Goal: Transaction & Acquisition: Purchase product/service

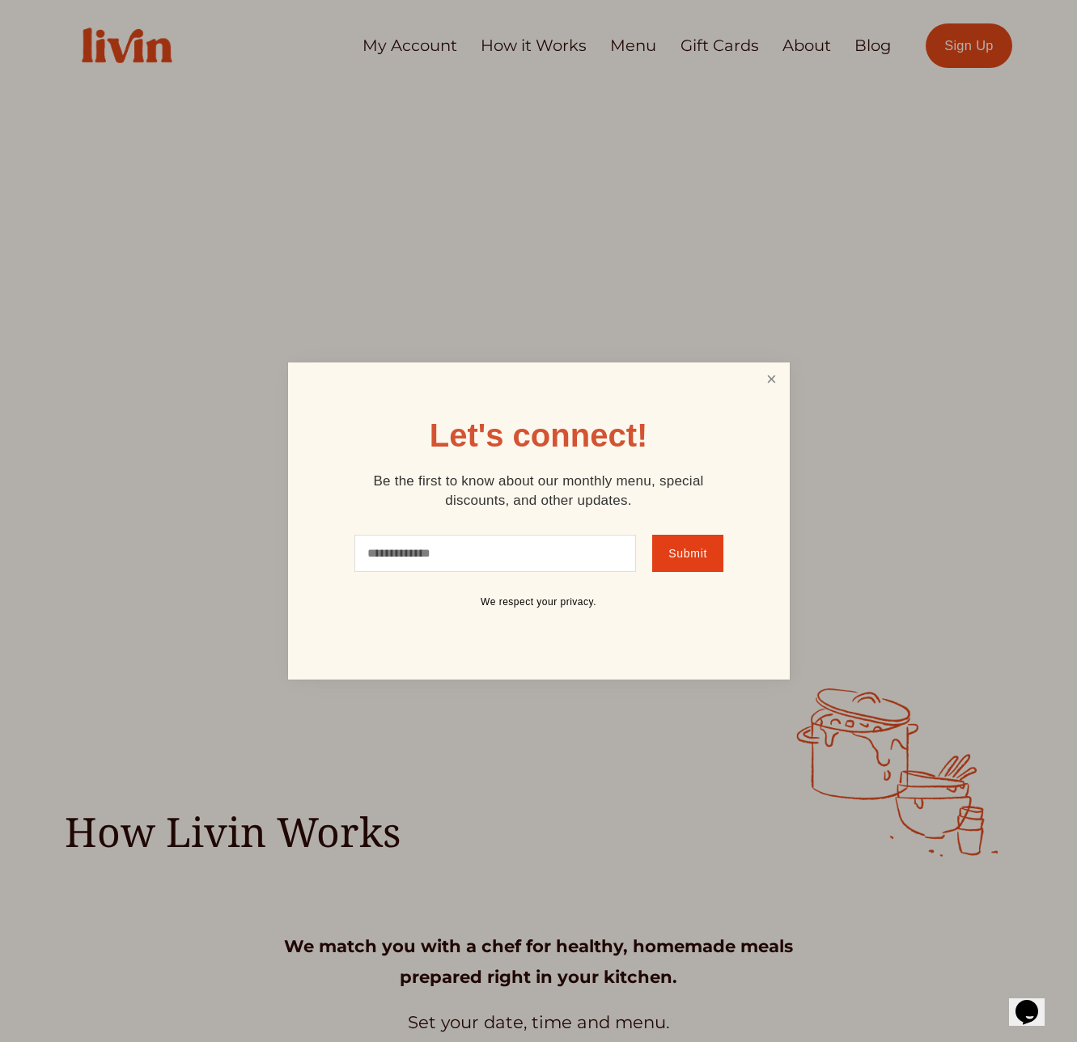
click at [764, 378] on link "Close" at bounding box center [771, 380] width 31 height 30
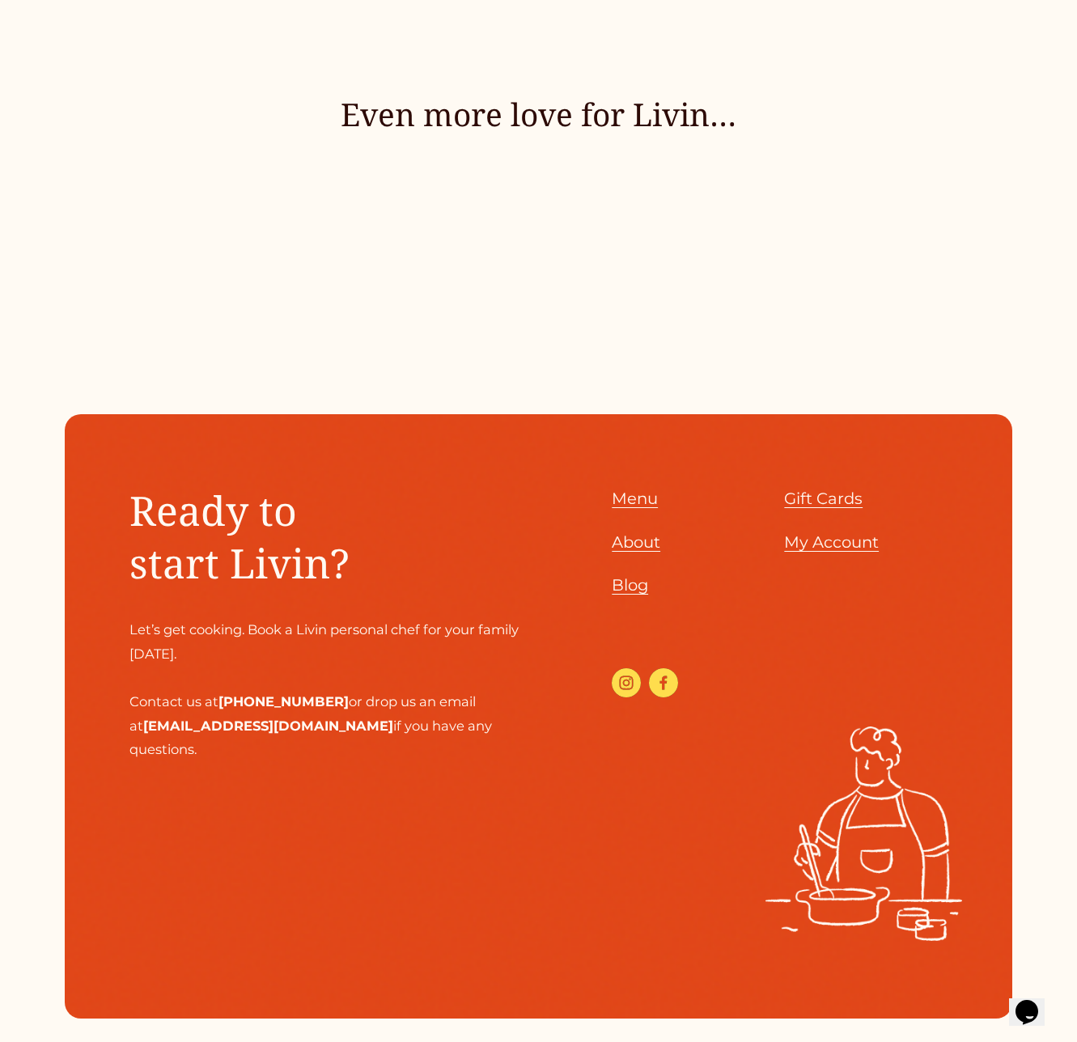
scroll to position [6969, 0]
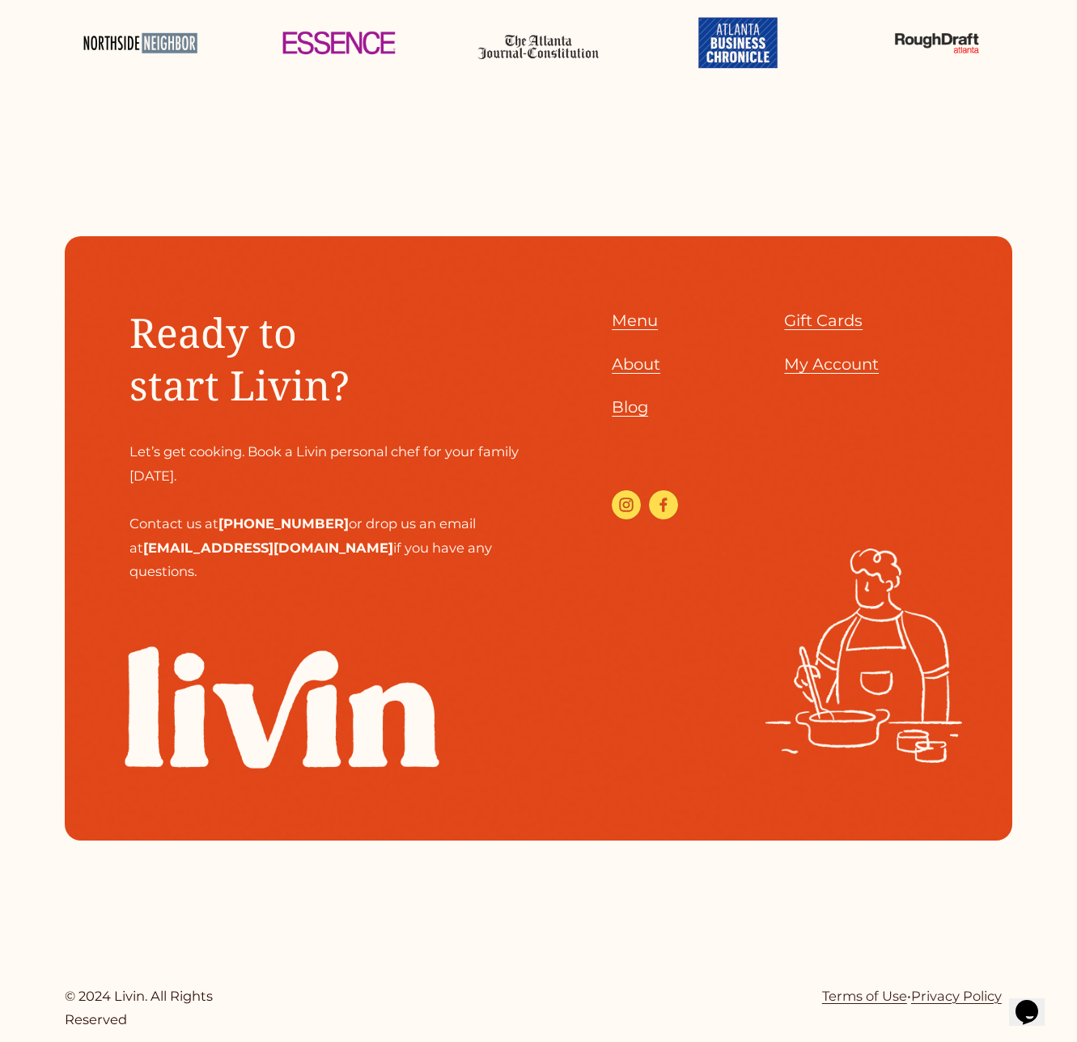
click at [635, 311] on span "Menu" at bounding box center [635, 320] width 46 height 19
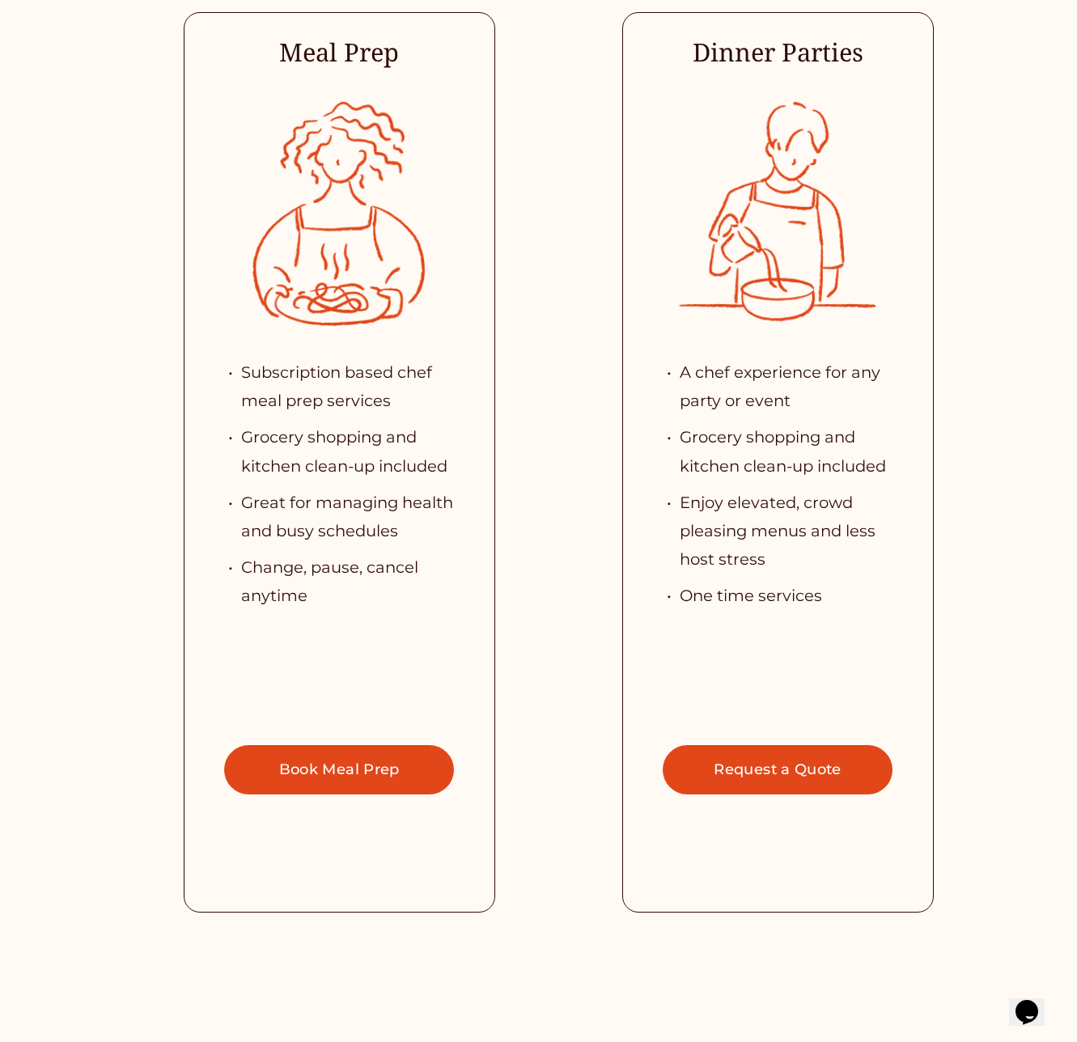
scroll to position [3131, 0]
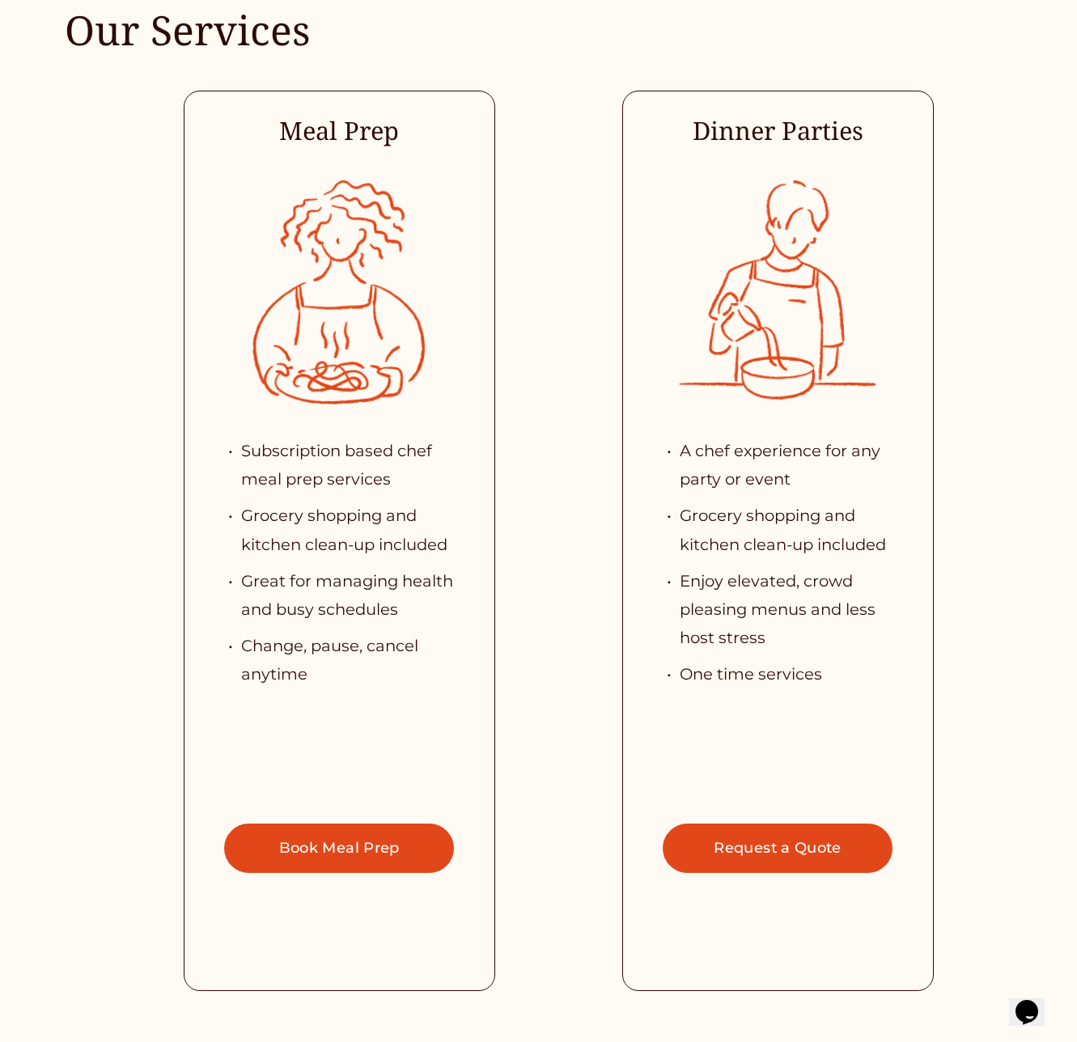
click at [374, 774] on div at bounding box center [339, 541] width 311 height 900
click at [370, 824] on link "Book Meal Prep" at bounding box center [339, 848] width 231 height 49
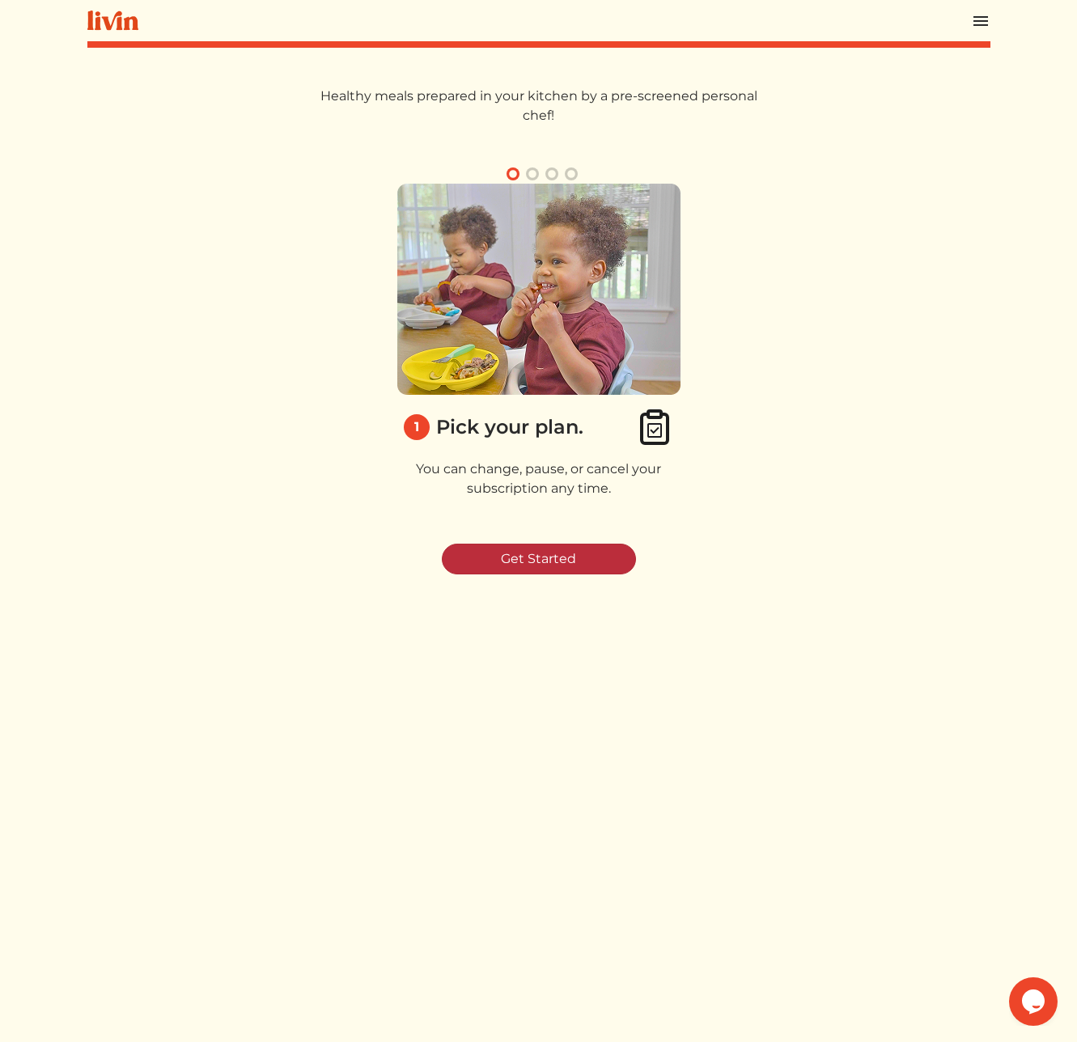
click at [536, 561] on link "Get Started" at bounding box center [539, 559] width 194 height 31
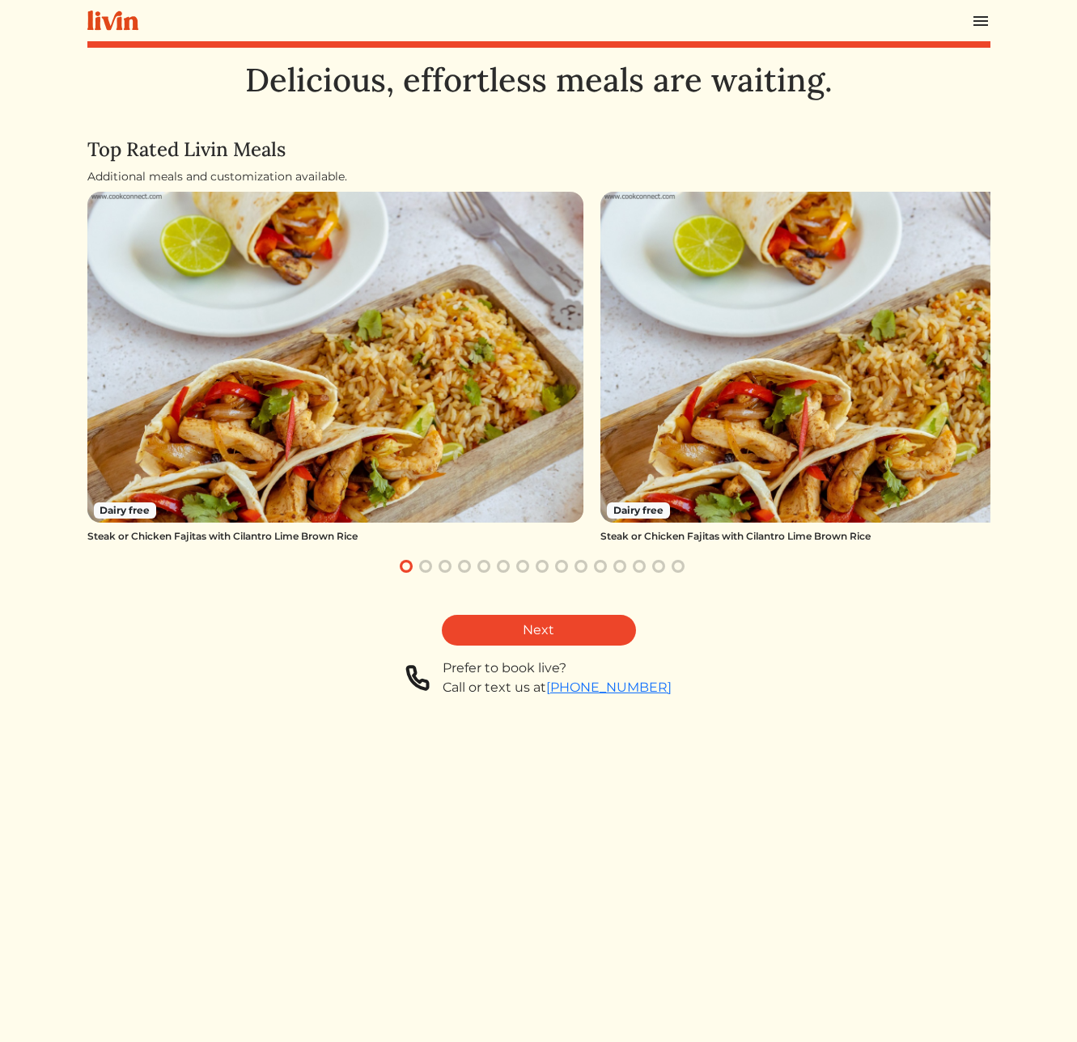
click at [487, 392] on img at bounding box center [335, 357] width 497 height 331
click at [487, 629] on link "Next" at bounding box center [539, 630] width 194 height 31
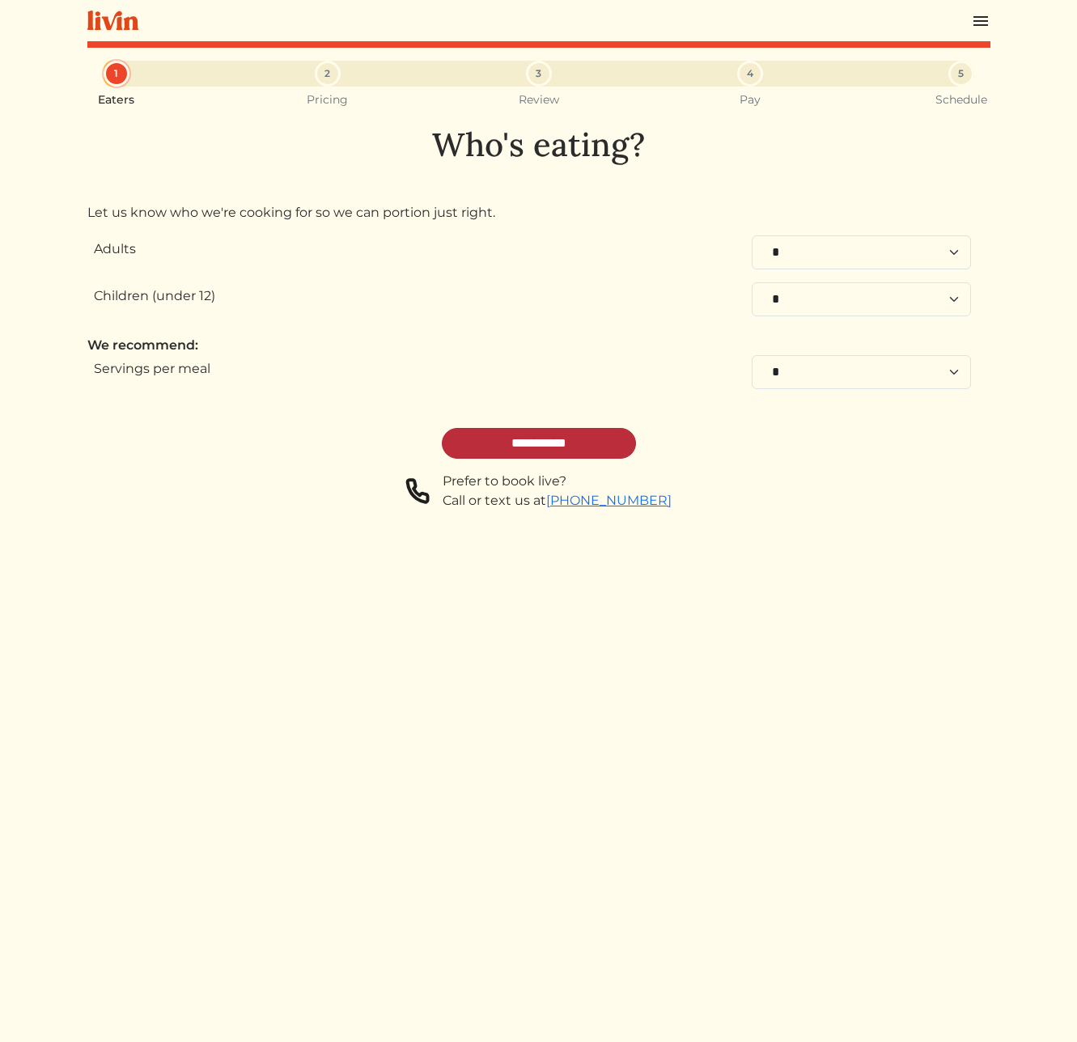
click at [536, 446] on input "**********" at bounding box center [539, 443] width 194 height 31
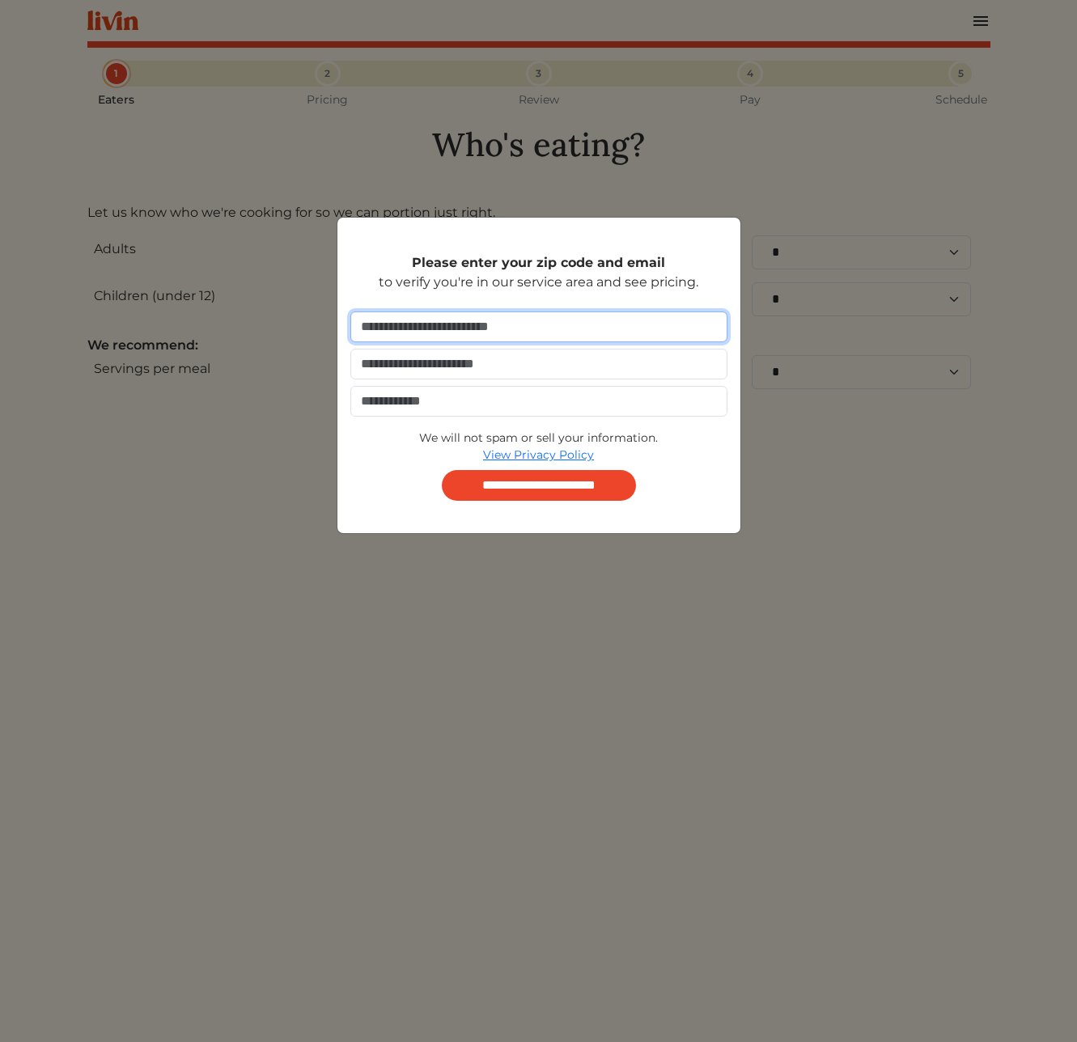
click at [530, 336] on input "number" at bounding box center [538, 326] width 377 height 31
click at [675, 161] on div "**********" at bounding box center [538, 521] width 1077 height 1042
